Goal: Navigation & Orientation: Understand site structure

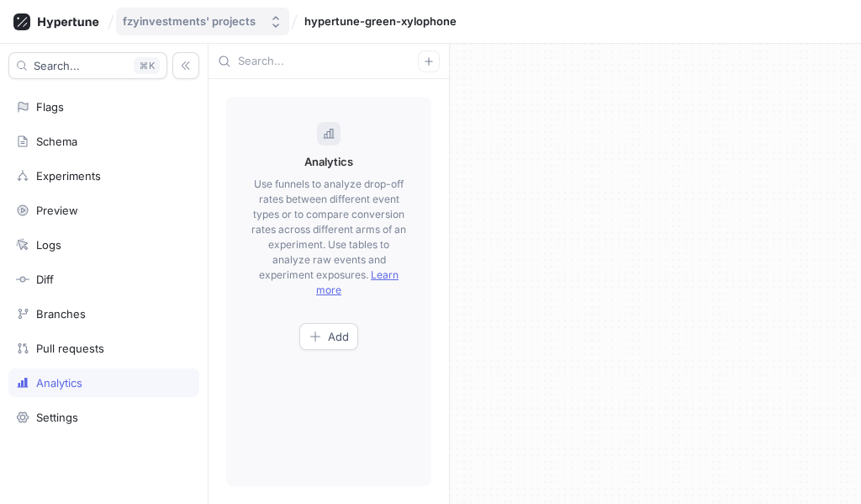
click at [181, 26] on div "fzyinvestments' projects" at bounding box center [189, 21] width 133 height 14
click at [336, 337] on span "Add" at bounding box center [338, 336] width 21 height 10
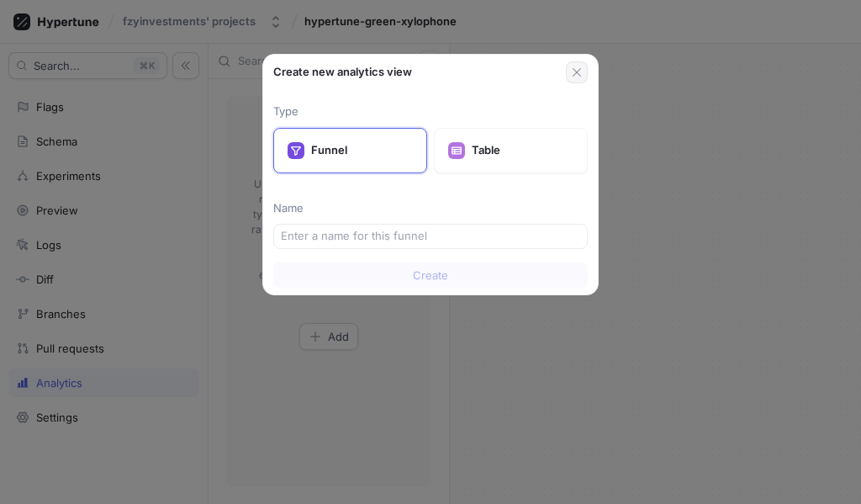
click at [577, 78] on icon "button" at bounding box center [576, 72] width 13 height 13
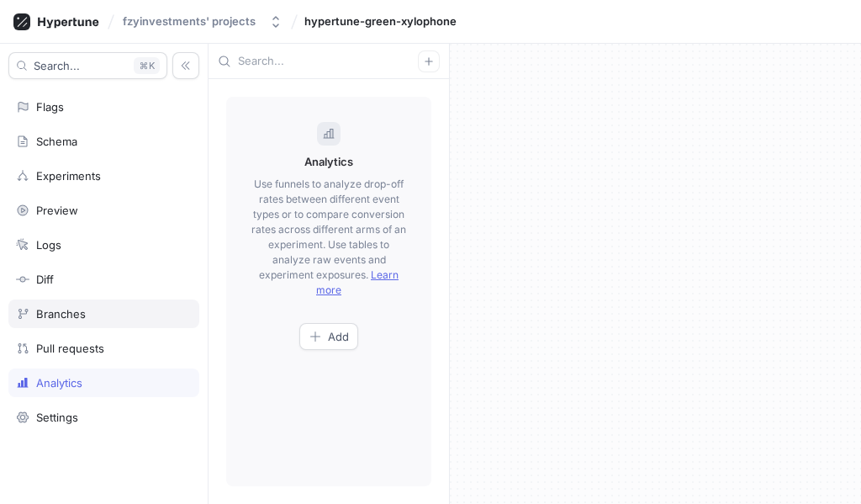
click at [45, 314] on div "Branches" at bounding box center [61, 313] width 50 height 13
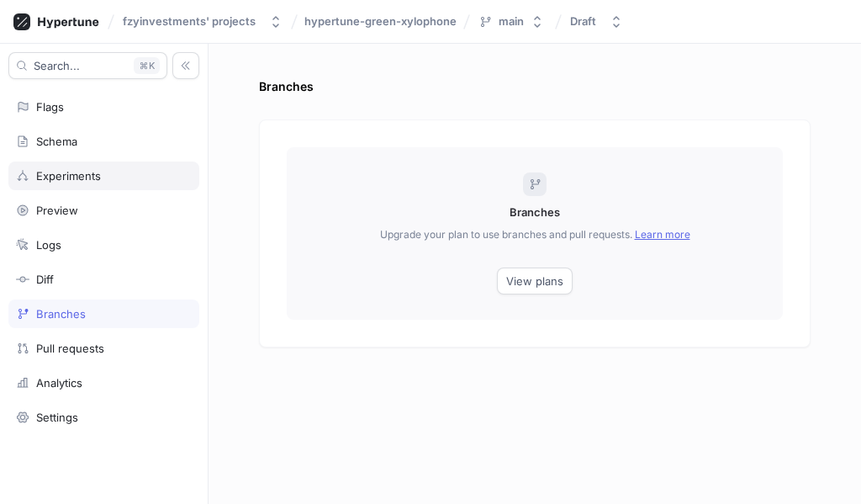
click at [86, 180] on div "Experiments" at bounding box center [68, 175] width 65 height 13
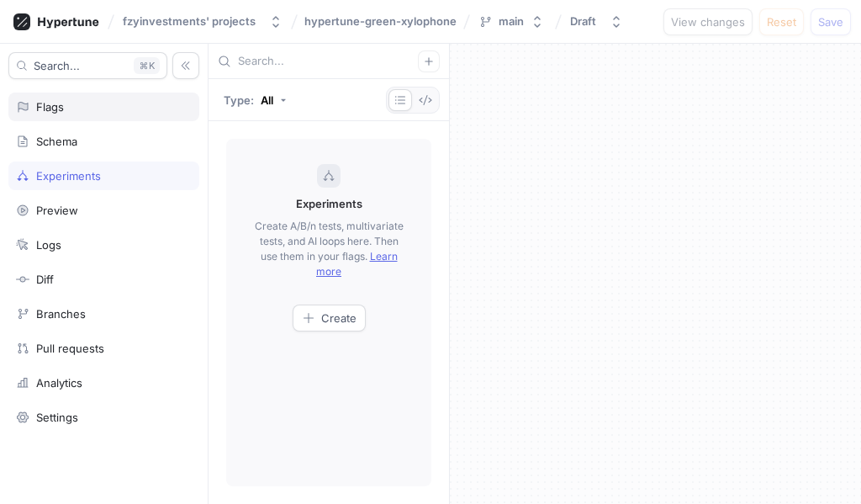
click at [75, 114] on div "Flags" at bounding box center [103, 107] width 191 height 29
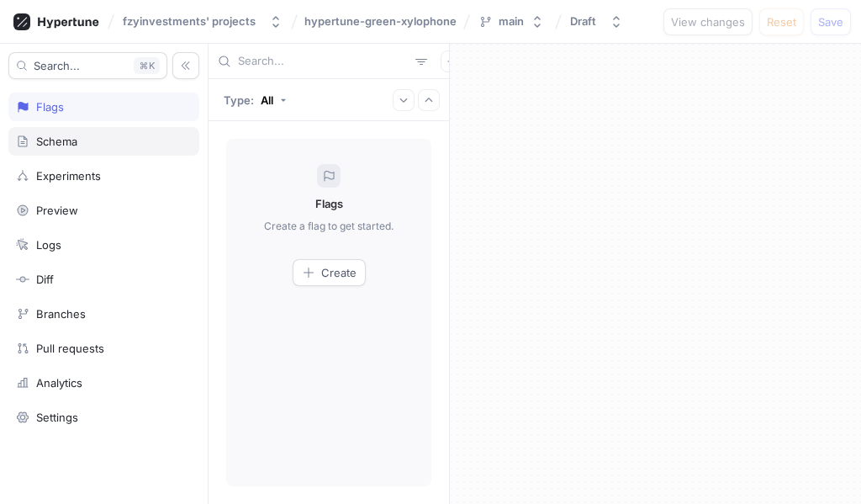
click at [59, 143] on div "Schema" at bounding box center [56, 141] width 41 height 13
